Goal: Information Seeking & Learning: Learn about a topic

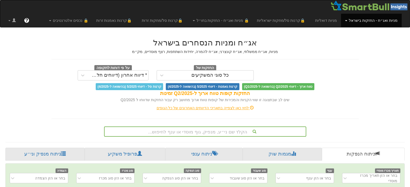
scroll to position [0, 4]
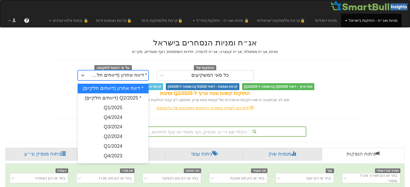
click at [130, 74] on div "* דיווח אחרון (דיווחים חלקיים)" at bounding box center [118, 75] width 58 height 5
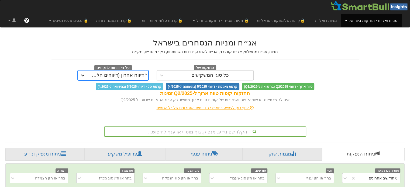
click at [83, 76] on icon at bounding box center [82, 75] width 5 height 5
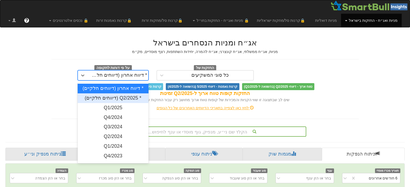
click at [138, 98] on div "* Q2/2025 (דיווחים חלקיים)" at bounding box center [113, 98] width 71 height 10
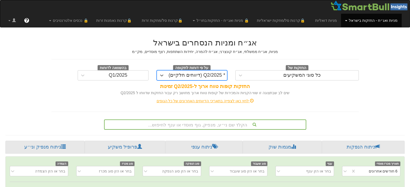
click at [218, 126] on div "הקלד שם ני״ע, מנפיק, גוף מוסדי או ענף לחיפוש..." at bounding box center [205, 125] width 202 height 10
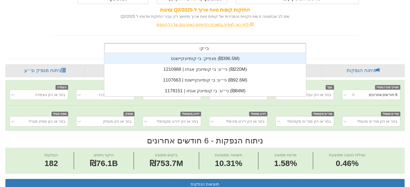
scroll to position [43, 0]
type input "בי קומ"
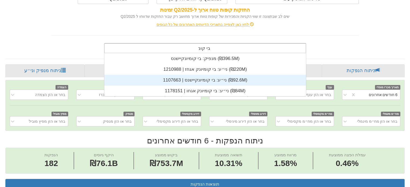
click at [252, 79] on div "ני״ע: ‏בי קומיונקיישנס | 1107663 ‎(₪92.6M)‎" at bounding box center [204, 80] width 201 height 11
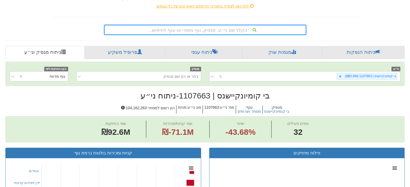
scroll to position [103, 0]
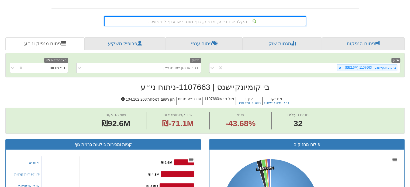
click at [55, 67] on div "גוף מדווח" at bounding box center [58, 67] width 16 height 5
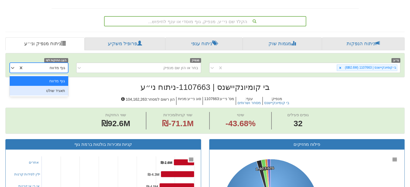
click at [58, 89] on div "תאגיד שולט" at bounding box center [39, 91] width 58 height 10
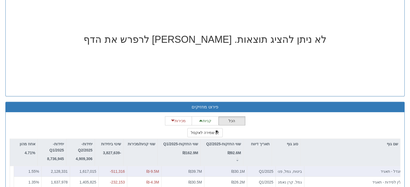
scroll to position [454, 0]
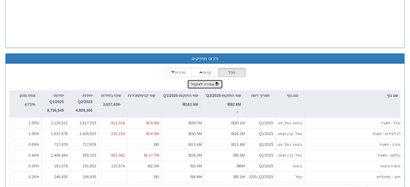
click at [207, 85] on button "שמירה לאקסל" at bounding box center [205, 84] width 36 height 9
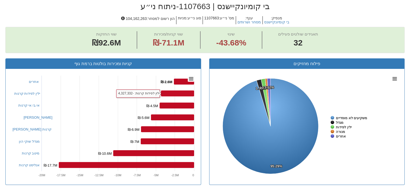
scroll to position [103, 0]
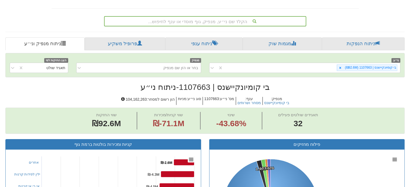
click at [233, 19] on div "הקלד שם ני״ע, מנפיק, גוף מוסדי או ענף לחיפוש..." at bounding box center [205, 21] width 201 height 9
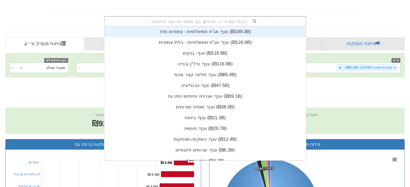
scroll to position [11, 0]
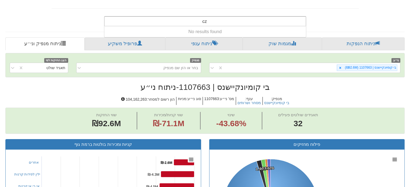
type input "c"
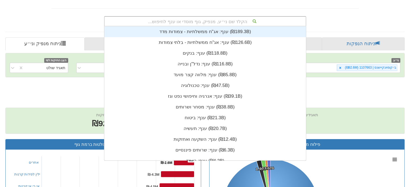
scroll to position [134, 0]
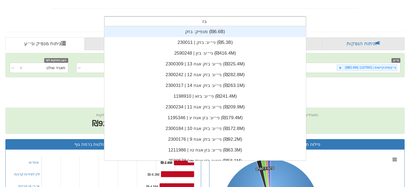
type input "בזק"
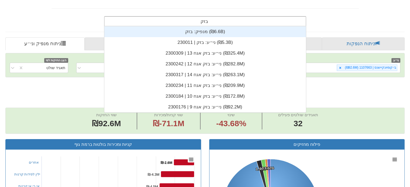
scroll to position [86, 0]
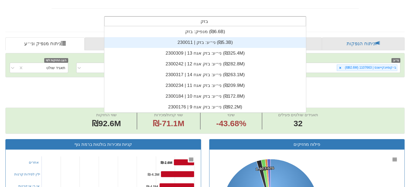
click at [216, 37] on div "ני״ע: ‏בזק | 230011 ‎(₪5.3B)‎" at bounding box center [204, 42] width 201 height 11
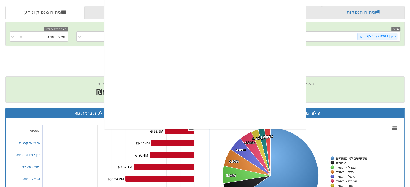
scroll to position [134, 0]
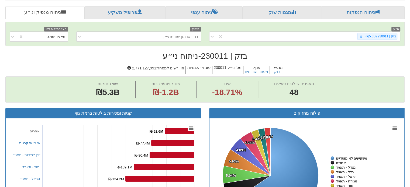
click at [83, 67] on span "מנפיק : בזק ענף : מסחר ושרותים [PERSON_NAME]' ני״ע : 230011 סוג ני״ע : מניות הו…" at bounding box center [204, 70] width 399 height 14
click at [149, 67] on h5 "הון רשום למסחר : 2,771,127,991" at bounding box center [156, 70] width 60 height 8
copy h5 "2,771,127,991"
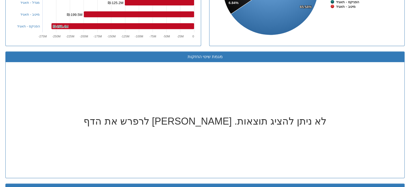
scroll to position [458, 0]
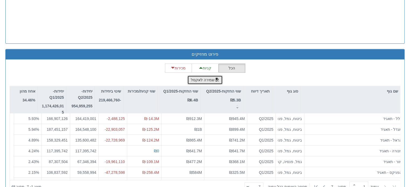
click at [206, 77] on button "שמירה לאקסל" at bounding box center [205, 79] width 36 height 9
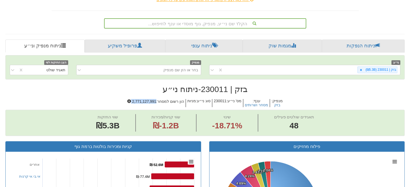
scroll to position [81, 0]
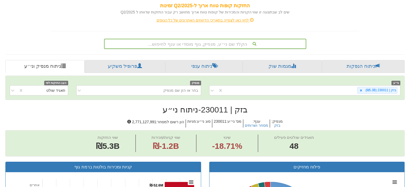
click at [225, 43] on div "הקלד שם ני״ע, מנפיק, גוף מוסדי או ענף לחיפוש..." at bounding box center [205, 43] width 201 height 9
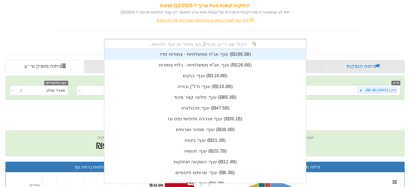
scroll to position [11, 0]
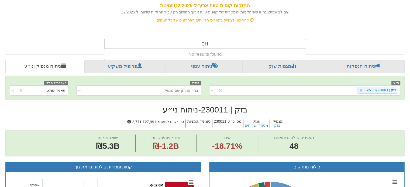
type input "C"
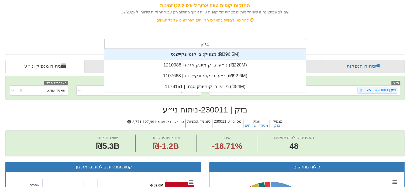
scroll to position [43, 0]
type input "בי קומ"
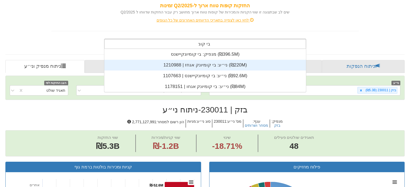
click at [219, 65] on div "ני״ע: ‏בי קומיונק אגחז | 1210988 ‎(₪220M)‎" at bounding box center [204, 65] width 201 height 11
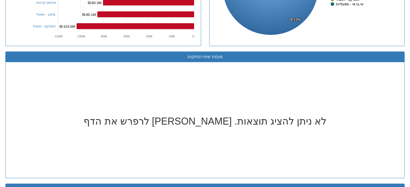
scroll to position [458, 0]
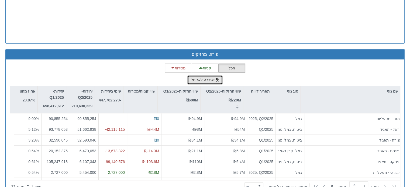
click at [196, 77] on button "שמירה לאקסל" at bounding box center [205, 79] width 36 height 9
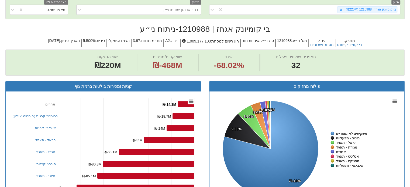
scroll to position [0, 0]
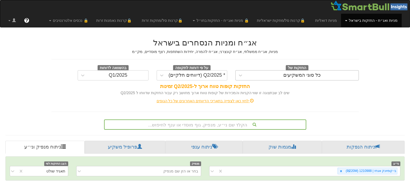
click at [293, 75] on div "כל סוגי המשקיעים" at bounding box center [301, 75] width 37 height 5
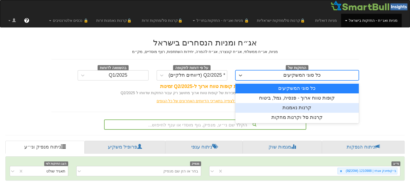
click at [294, 106] on div "קרנות נאמנות" at bounding box center [296, 108] width 123 height 10
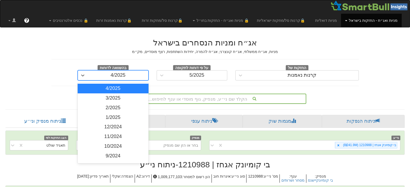
click at [120, 73] on div "4/2025" at bounding box center [117, 75] width 15 height 5
click at [125, 102] on div "3/2025" at bounding box center [113, 98] width 71 height 10
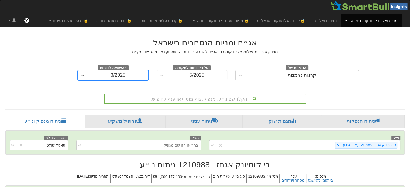
click at [176, 97] on div "הקלד שם ני״ע, מנפיק, גוף מוסדי או ענף לחיפוש..." at bounding box center [205, 99] width 202 height 10
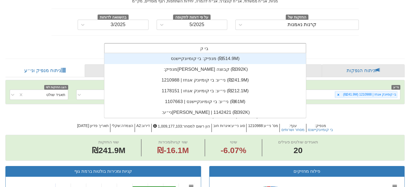
scroll to position [43, 0]
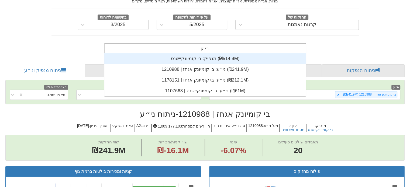
type input "בי קומ"
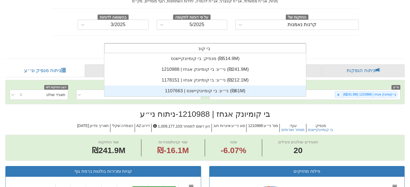
click at [229, 89] on div "ני״ע: ‏בי קומיונקיישנס | 1107663 ‎(₪61M)‎" at bounding box center [204, 91] width 201 height 11
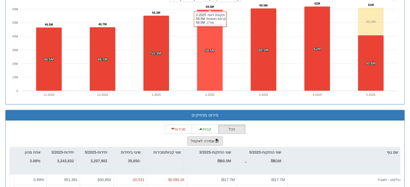
scroll to position [377, 0]
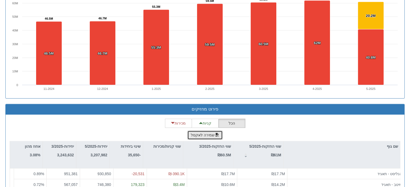
click at [211, 134] on button "שמירה לאקסל" at bounding box center [205, 135] width 36 height 9
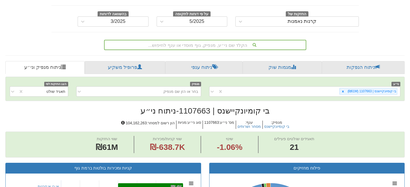
scroll to position [0, 0]
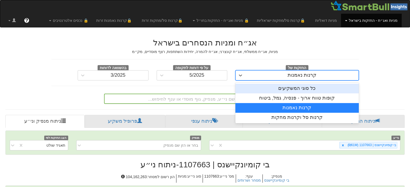
click at [281, 76] on div "קרנות נאמנות" at bounding box center [301, 75] width 113 height 9
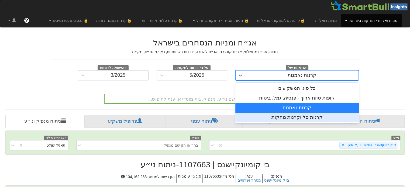
click at [297, 117] on div "קרנות סל וקרנות מחקות" at bounding box center [296, 118] width 123 height 10
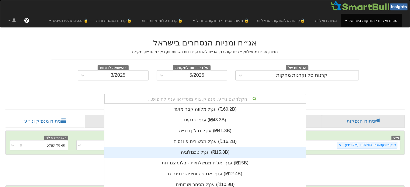
scroll to position [51, 0]
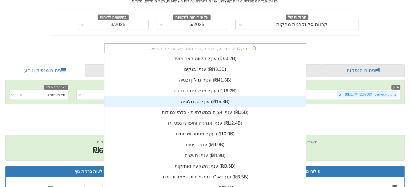
click at [215, 53] on div "הקלד שם ני״ע, מנפיק, גוף מוסדי או ענף לחיפוש... ענף: ‏מלווה קצר מועד ‎(₪60.2B)‎…" at bounding box center [205, 48] width 202 height 10
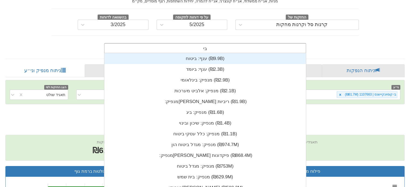
type input "בי ק"
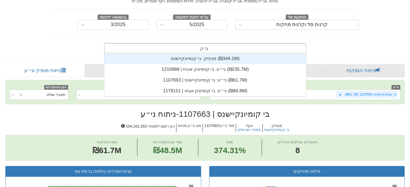
scroll to position [43, 0]
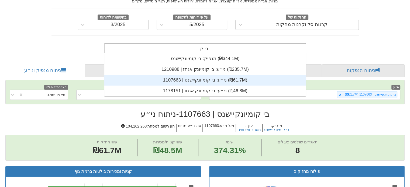
click at [196, 80] on div "ני״ע: ‏בי קומיונקיישנס | 1107663 ‎(₪61.7M)‎" at bounding box center [204, 80] width 201 height 11
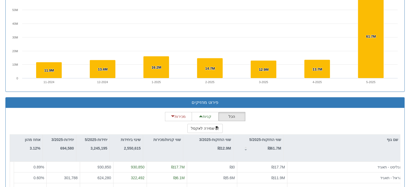
scroll to position [448, 0]
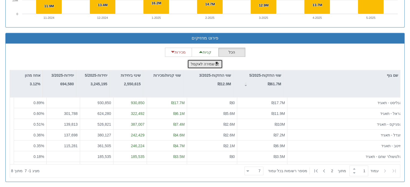
click at [212, 61] on button "שמירה לאקסל" at bounding box center [205, 64] width 36 height 9
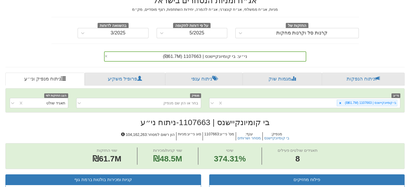
scroll to position [0, 0]
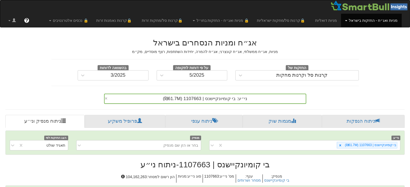
click at [215, 100] on div "ני״ע: ‏בי קומיונקיישנס | 1107663 ‎(₪61.7M)‎ ×" at bounding box center [205, 99] width 202 height 10
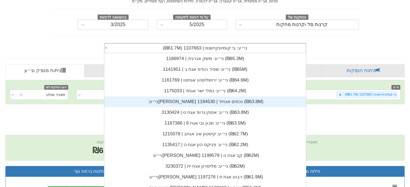
scroll to position [134, 0]
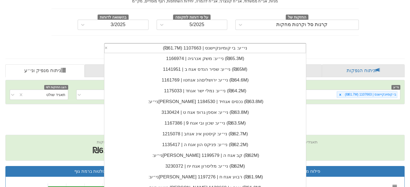
drag, startPoint x: 153, startPoint y: 46, endPoint x: 198, endPoint y: 55, distance: 45.8
click at [195, 53] on div "ני״ע: ‏בי קומיונקיישנס | 1107663 ‎(₪61.7M)‎ × ני״ע: ‏מגדל הון אגח יג | 1207513 …" at bounding box center [205, 48] width 202 height 10
drag, startPoint x: 198, startPoint y: 55, endPoint x: 189, endPoint y: 53, distance: 8.9
click at [199, 55] on div "ני״ע: ‏משק אנרגיה | 1166974 ‎(₪65.3M)‎" at bounding box center [204, 58] width 201 height 11
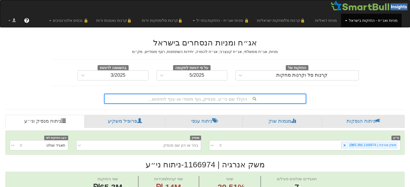
click at [198, 97] on div "הקלד שם ני״ע, מנפיק, גוף מוסדי או ענף לחיפוש..." at bounding box center [205, 99] width 202 height 10
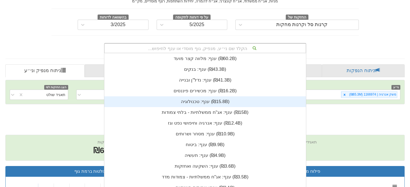
scroll to position [134, 0]
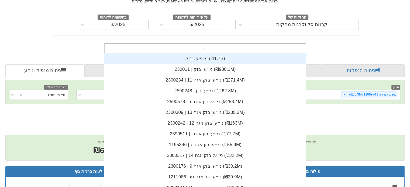
type input "בזק"
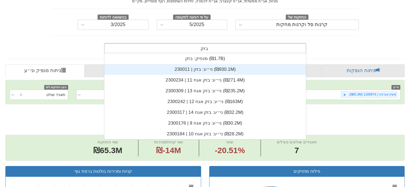
click at [214, 69] on div "ני״ע: ‏בזק | 230011 ‎(₪930.1M)‎" at bounding box center [204, 69] width 201 height 11
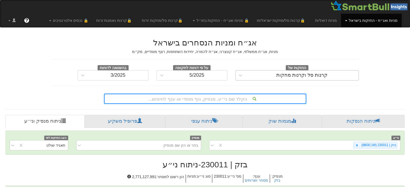
click at [286, 74] on div "קרנות סל וקרנות מחקות" at bounding box center [301, 75] width 51 height 5
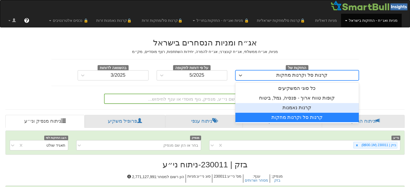
click at [300, 110] on div "קרנות נאמנות" at bounding box center [296, 108] width 123 height 10
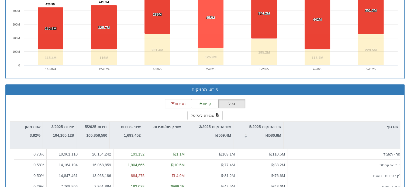
scroll to position [431, 0]
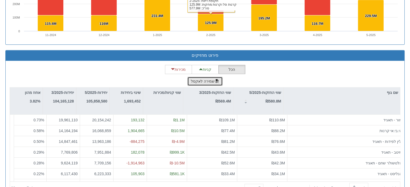
click at [210, 79] on button "שמירה לאקסל" at bounding box center [205, 81] width 36 height 9
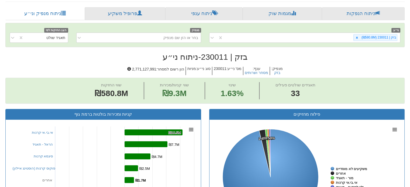
scroll to position [0, 0]
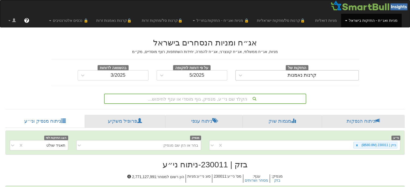
click at [297, 75] on div "קרנות נאמנות" at bounding box center [301, 75] width 29 height 5
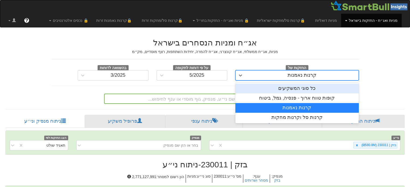
click at [296, 90] on div "כל סוגי המשקיעים" at bounding box center [296, 89] width 123 height 10
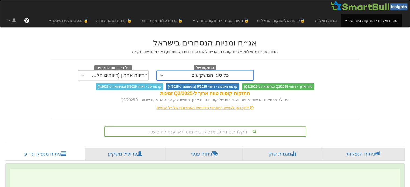
click at [133, 74] on div "* דיווח אחרון (דיווחים חלקיים)" at bounding box center [118, 75] width 58 height 5
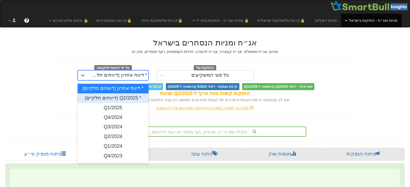
click at [125, 98] on div "* Q2/2025 (דיווחים חלקיים)" at bounding box center [113, 98] width 71 height 10
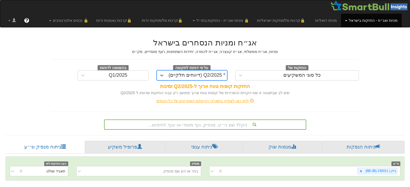
click at [208, 124] on div "הקלד שם ני״ע, מנפיק, גוף מוסדי או ענף לחיפוש..." at bounding box center [205, 124] width 201 height 9
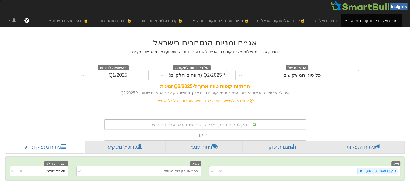
scroll to position [11, 0]
type input "C"
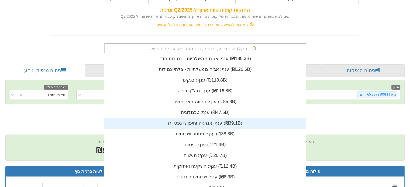
scroll to position [134, 0]
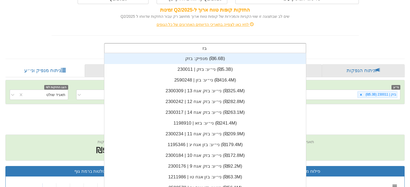
type input "בזק"
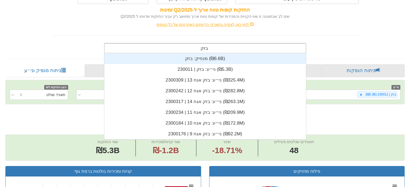
scroll to position [86, 0]
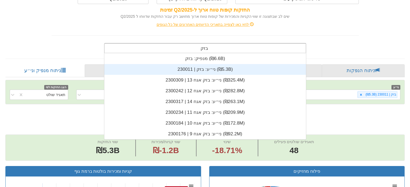
click at [217, 67] on div "ני״ע: ‏בזק | 230011 ‎(₪5.3B)‎" at bounding box center [204, 69] width 201 height 11
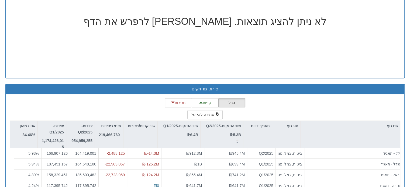
scroll to position [427, 0]
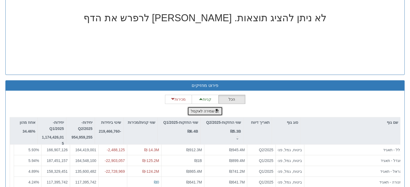
click at [212, 110] on button "שמירה לאקסל" at bounding box center [205, 111] width 36 height 9
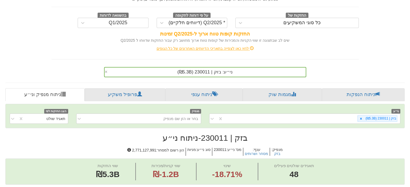
scroll to position [0, 0]
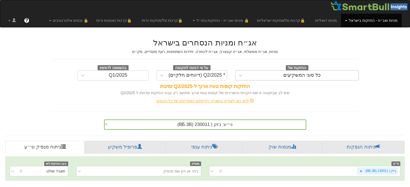
click at [291, 77] on div "כל סוגי המשקיעים" at bounding box center [301, 75] width 37 height 5
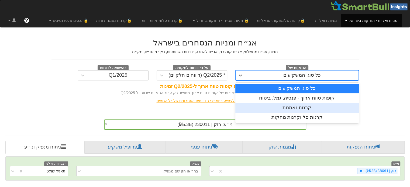
click at [293, 107] on div "קרנות נאמנות" at bounding box center [296, 108] width 123 height 10
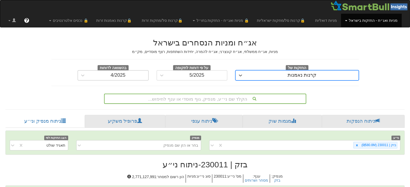
click at [132, 75] on div "4/2025" at bounding box center [118, 75] width 60 height 9
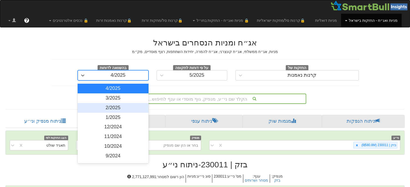
click at [120, 98] on div "3/2025" at bounding box center [113, 98] width 71 height 10
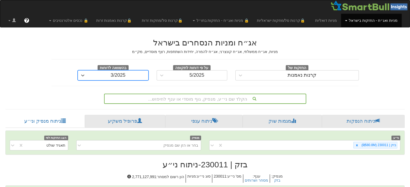
click at [162, 97] on div "הקלד שם ני״ע, מנפיק, גוף מוסדי או ענף לחיפוש..." at bounding box center [205, 99] width 202 height 10
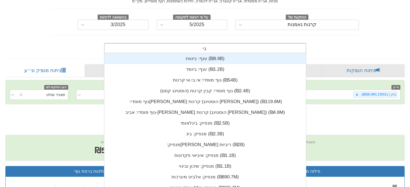
scroll to position [43, 0]
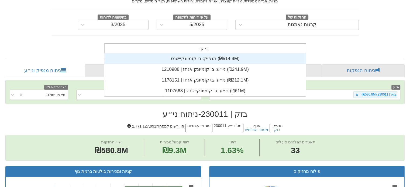
type input "בי קומ"
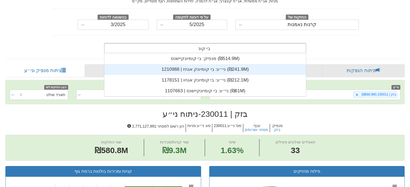
click at [206, 72] on div "ני״ע: ‏בי קומיונק אגחז | 1210988 ‎(₪241.9M)‎" at bounding box center [204, 69] width 201 height 11
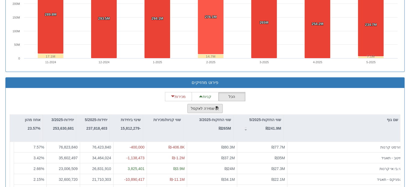
scroll to position [404, 0]
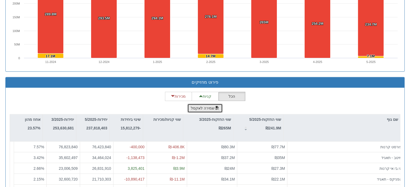
click at [209, 108] on button "שמירה לאקסל" at bounding box center [205, 108] width 36 height 9
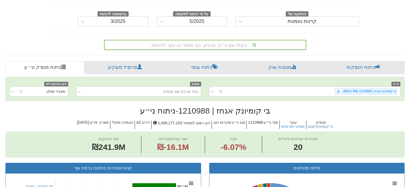
scroll to position [0, 0]
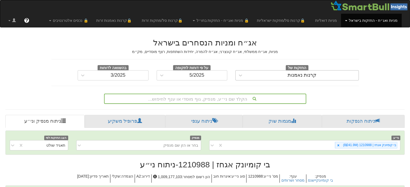
click at [264, 77] on div "קרנות נאמנות" at bounding box center [301, 75] width 113 height 9
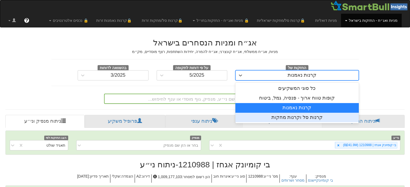
click at [302, 115] on div "קרנות סל וקרנות מחקות" at bounding box center [296, 118] width 123 height 10
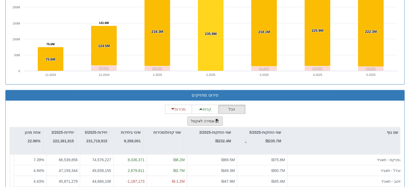
scroll to position [404, 0]
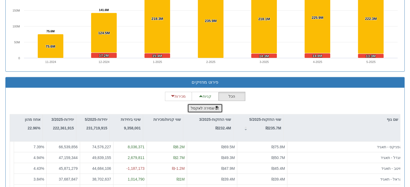
click at [213, 108] on button "שמירה לאקסל" at bounding box center [205, 108] width 36 height 9
